Goal: Check status

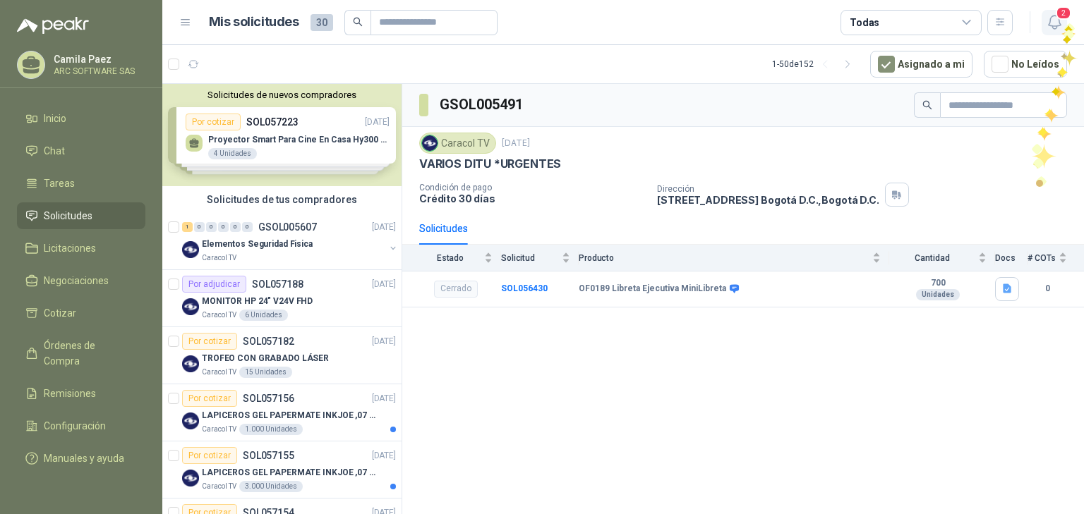
click at [1061, 27] on icon "button" at bounding box center [1054, 22] width 18 height 18
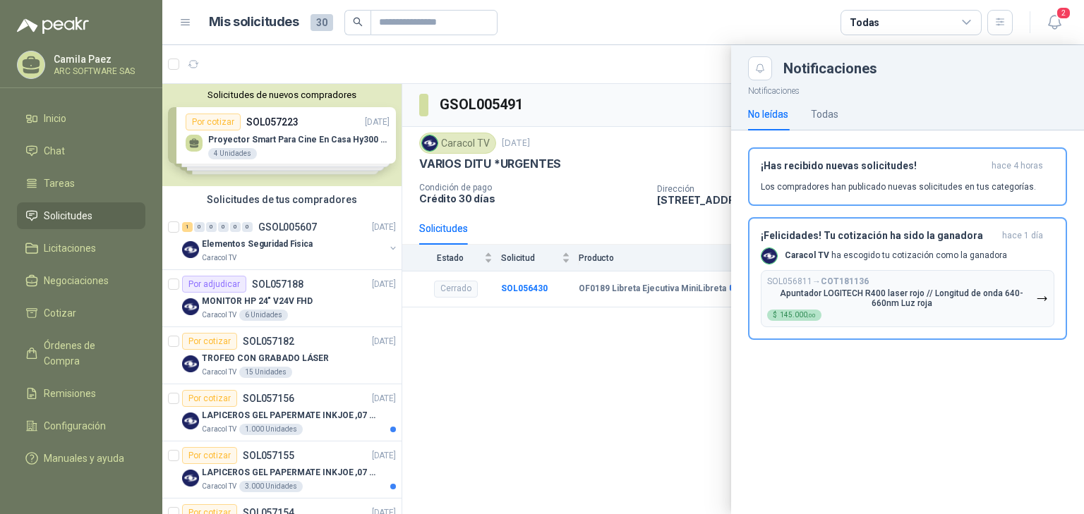
click at [618, 73] on div at bounding box center [622, 279] width 921 height 469
